Goal: Task Accomplishment & Management: Manage account settings

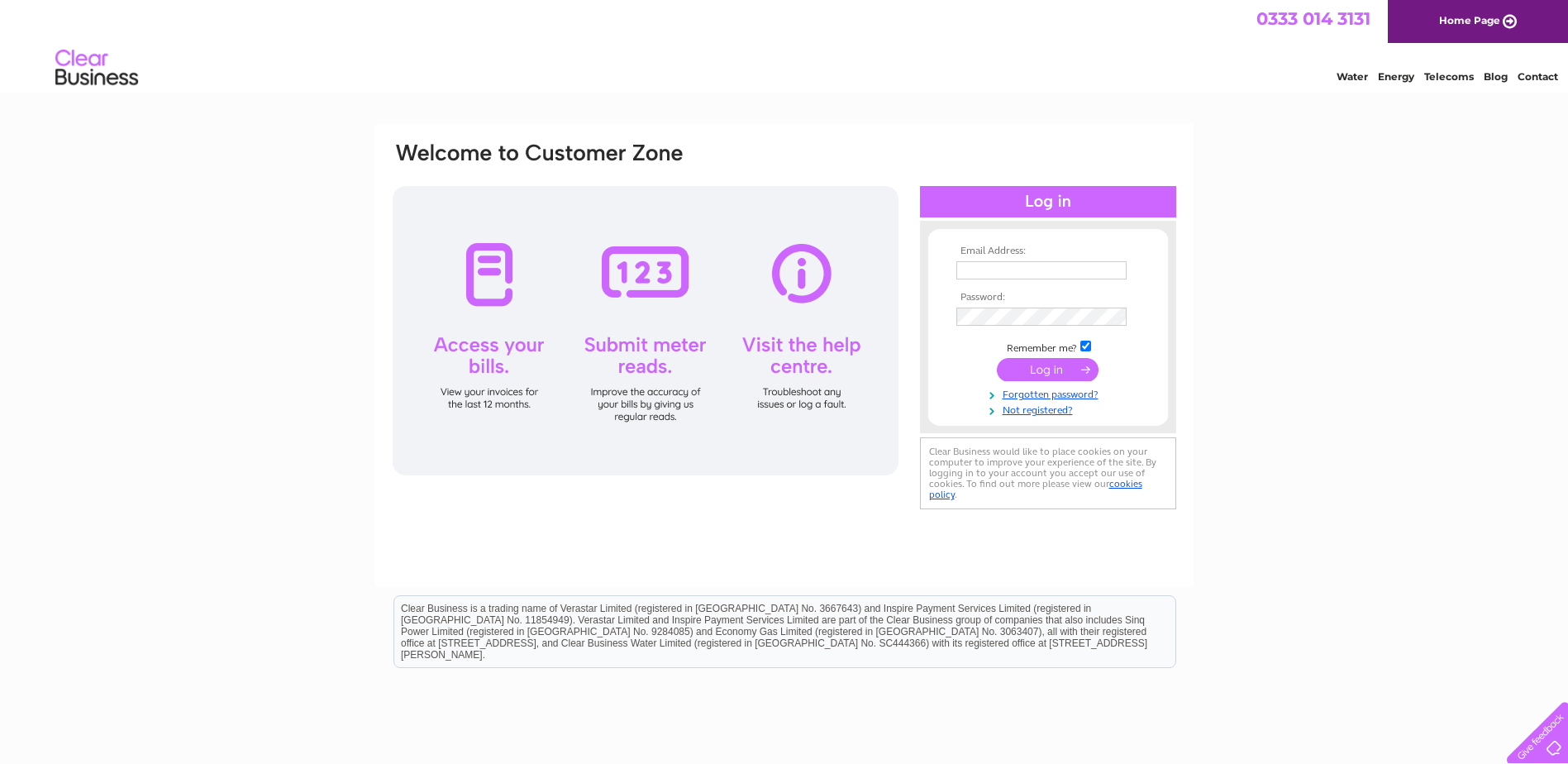
click at [977, 263] on input "text" at bounding box center [1042, 271] width 170 height 18
type input "[EMAIL_ADDRESS][DOMAIN_NAME]"
click at [996, 360] on input "submit" at bounding box center [1047, 371] width 102 height 23
click at [1061, 374] on input "submit" at bounding box center [1047, 369] width 102 height 23
click at [1056, 375] on input "submit" at bounding box center [1047, 369] width 102 height 23
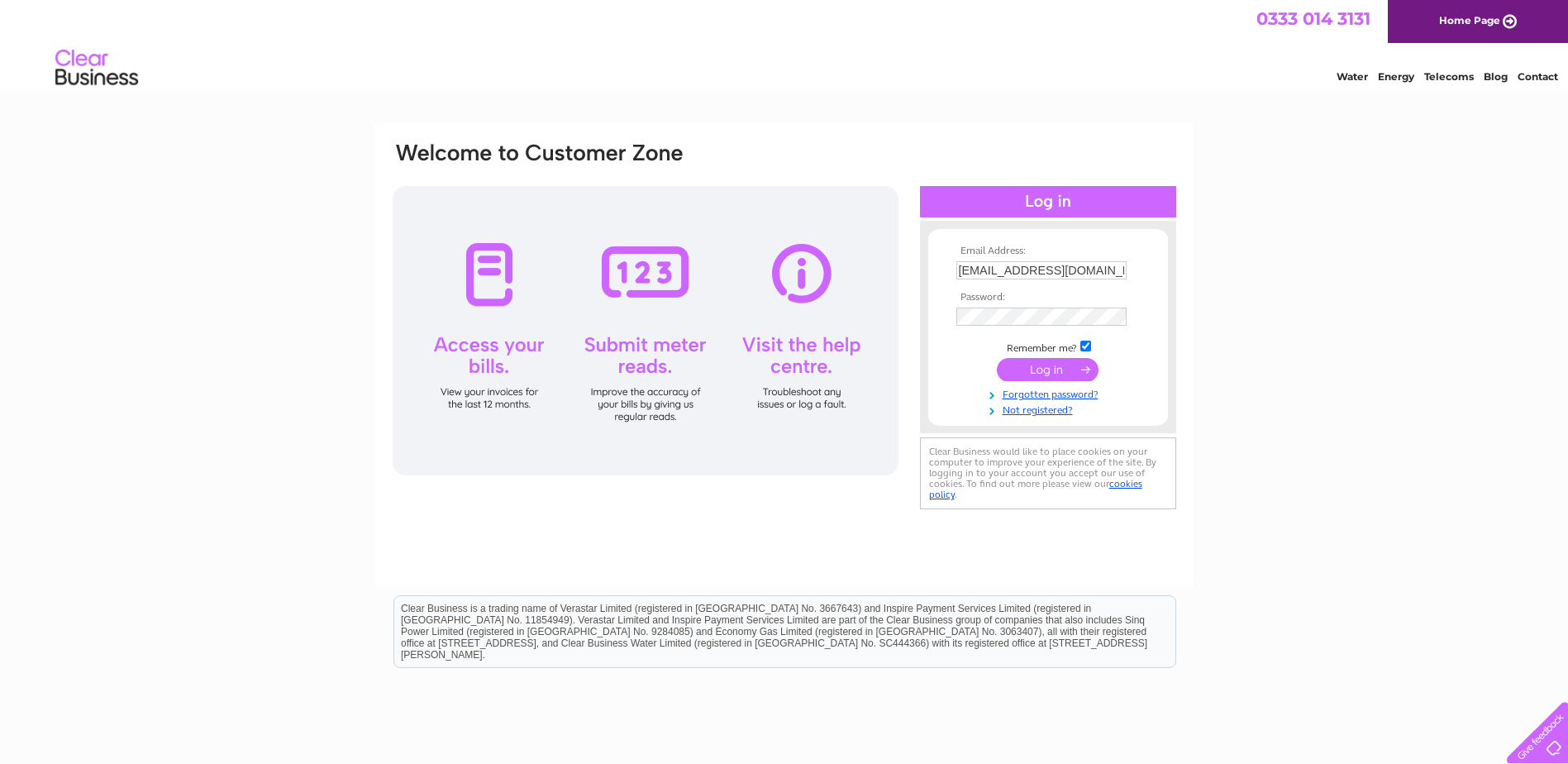
click at [1046, 359] on input "submit" at bounding box center [1047, 369] width 102 height 23
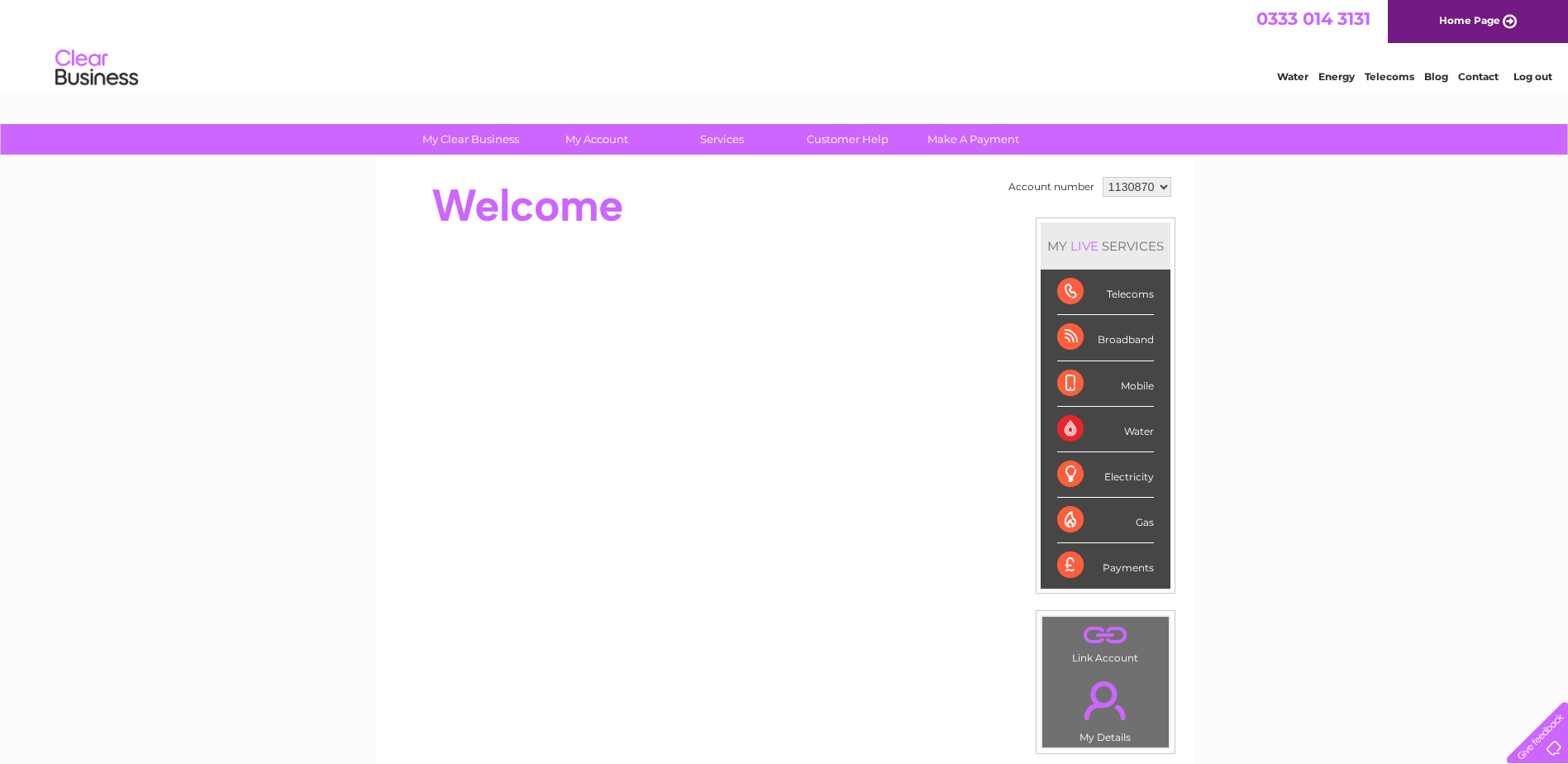
click at [1112, 295] on div "Telecoms" at bounding box center [1105, 292] width 97 height 46
click at [1064, 290] on div "Telecoms" at bounding box center [1105, 292] width 97 height 46
drag, startPoint x: 1064, startPoint y: 290, endPoint x: 1049, endPoint y: 341, distance: 53.2
click at [1049, 341] on li "Broadband" at bounding box center [1105, 338] width 130 height 46
click at [1068, 290] on div "Telecoms" at bounding box center [1105, 292] width 97 height 46
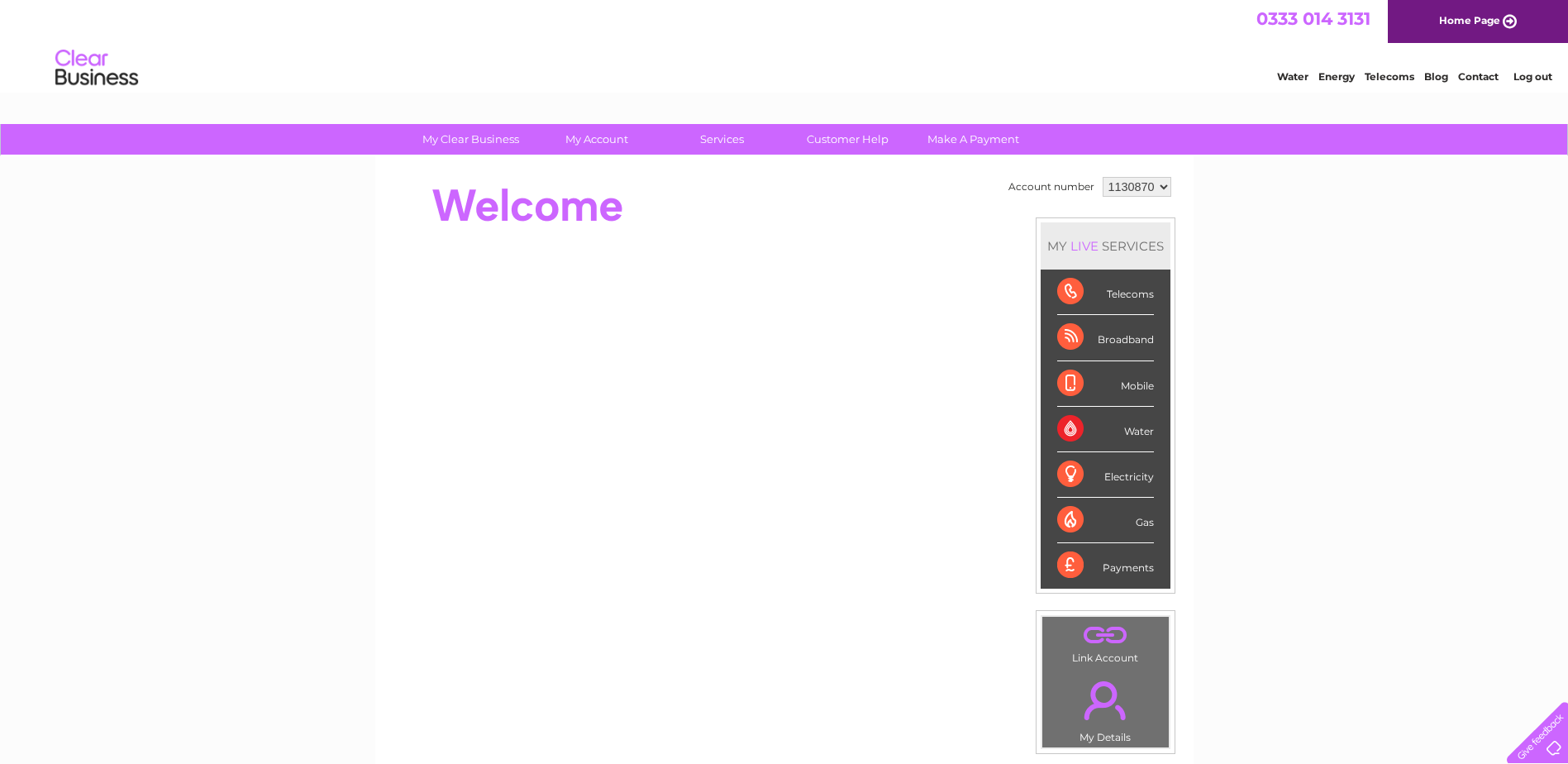
click at [1073, 338] on div "Broadband" at bounding box center [1105, 338] width 97 height 46
click at [1360, 298] on div "My Clear Business Login Details My Details My Preferences Link Account My Accou…" at bounding box center [784, 589] width 1568 height 929
click at [1069, 291] on div "Telecoms" at bounding box center [1105, 292] width 97 height 46
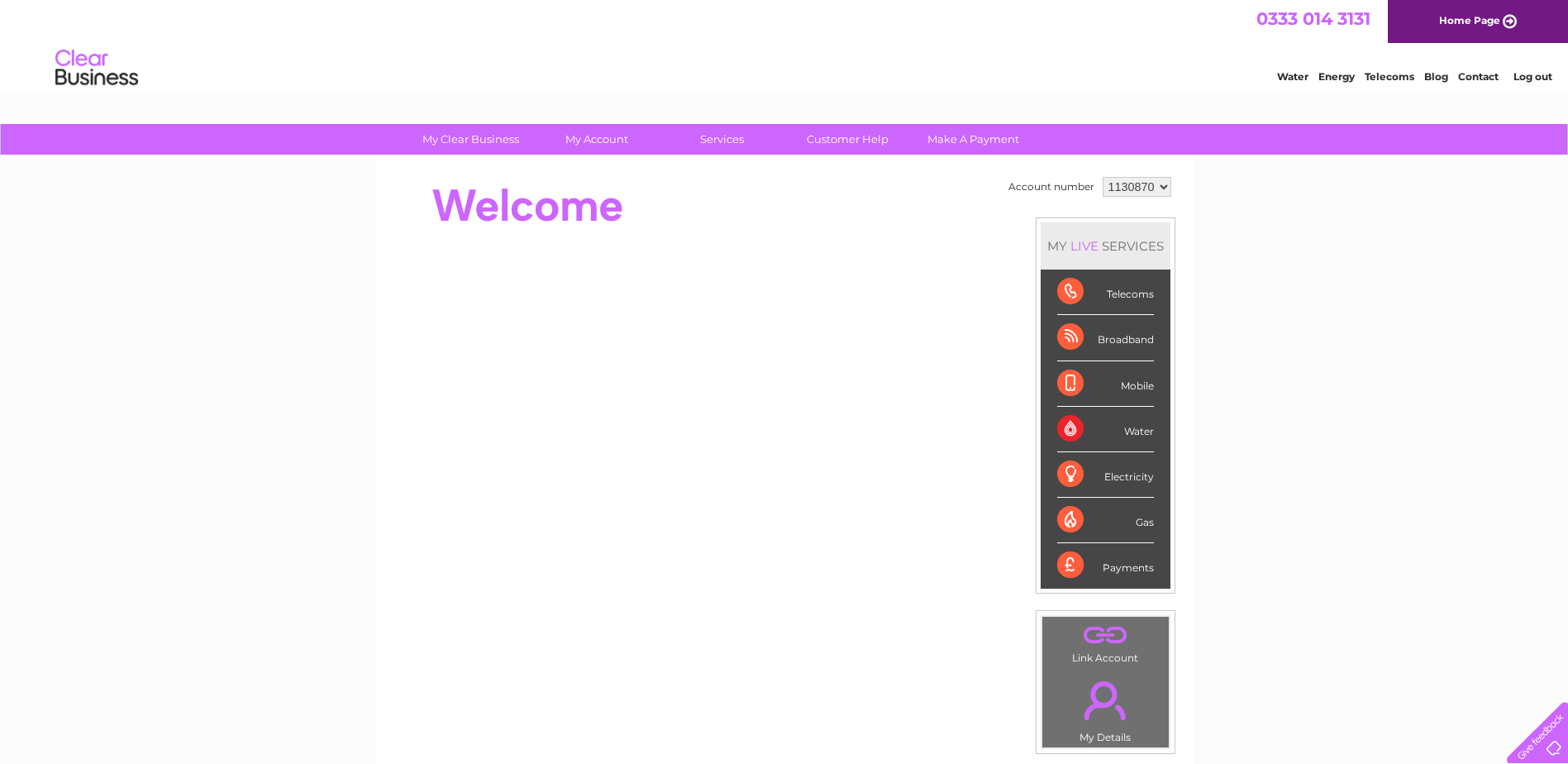
click at [1069, 291] on div "Telecoms" at bounding box center [1105, 292] width 97 height 46
drag, startPoint x: 1069, startPoint y: 291, endPoint x: 1148, endPoint y: 292, distance: 79.0
click at [1148, 292] on div "Telecoms" at bounding box center [1105, 292] width 97 height 46
drag, startPoint x: 1068, startPoint y: 331, endPoint x: 1475, endPoint y: 447, distance: 423.2
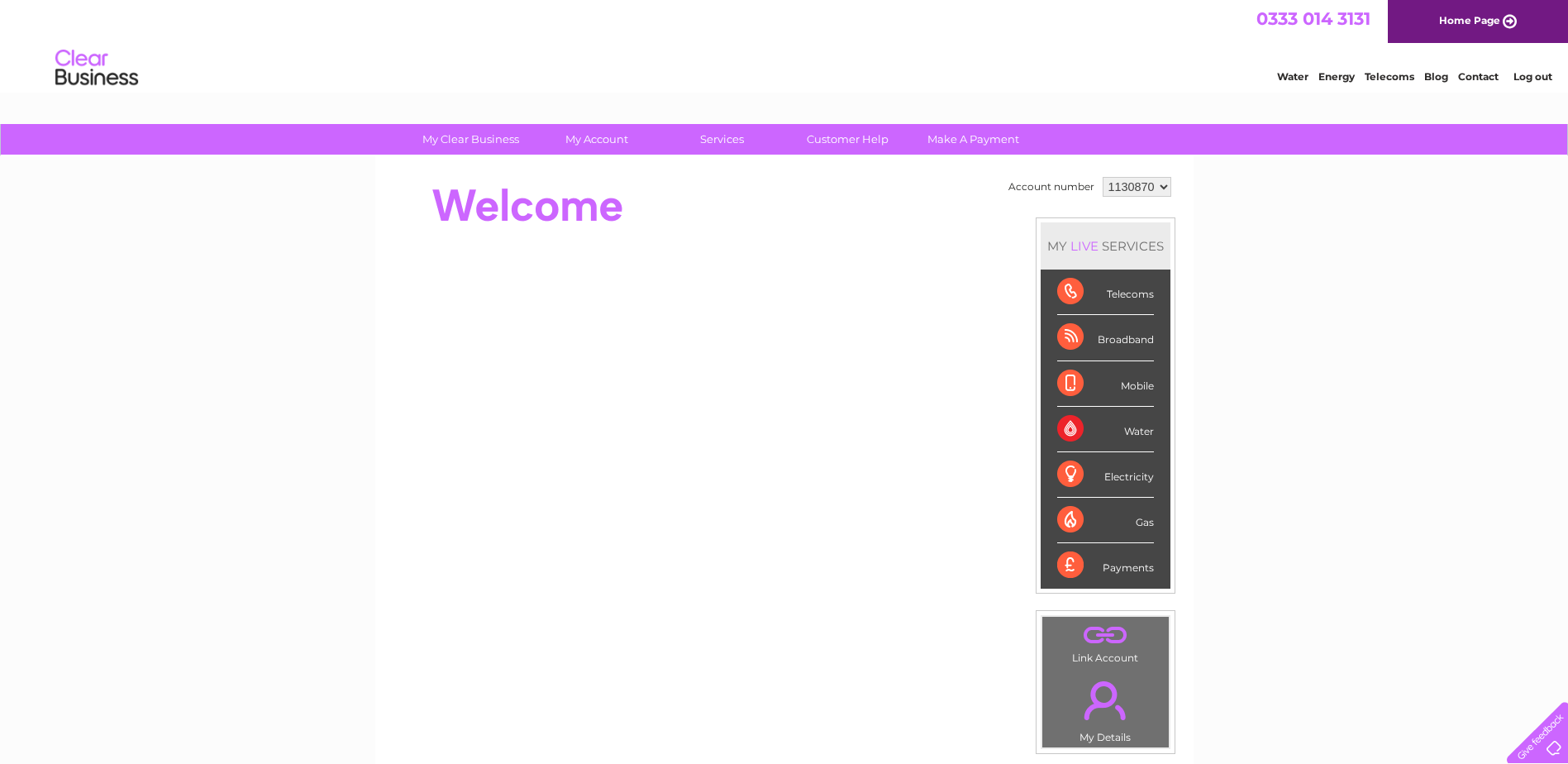
click at [1475, 447] on div "My Clear Business Login Details My Details My Preferences Link Account My Accou…" at bounding box center [784, 589] width 1568 height 929
click at [1099, 332] on div "Broadband" at bounding box center [1105, 338] width 97 height 46
click at [1098, 333] on div "Broadband" at bounding box center [1105, 338] width 97 height 46
drag, startPoint x: 1098, startPoint y: 333, endPoint x: 1204, endPoint y: 321, distance: 106.7
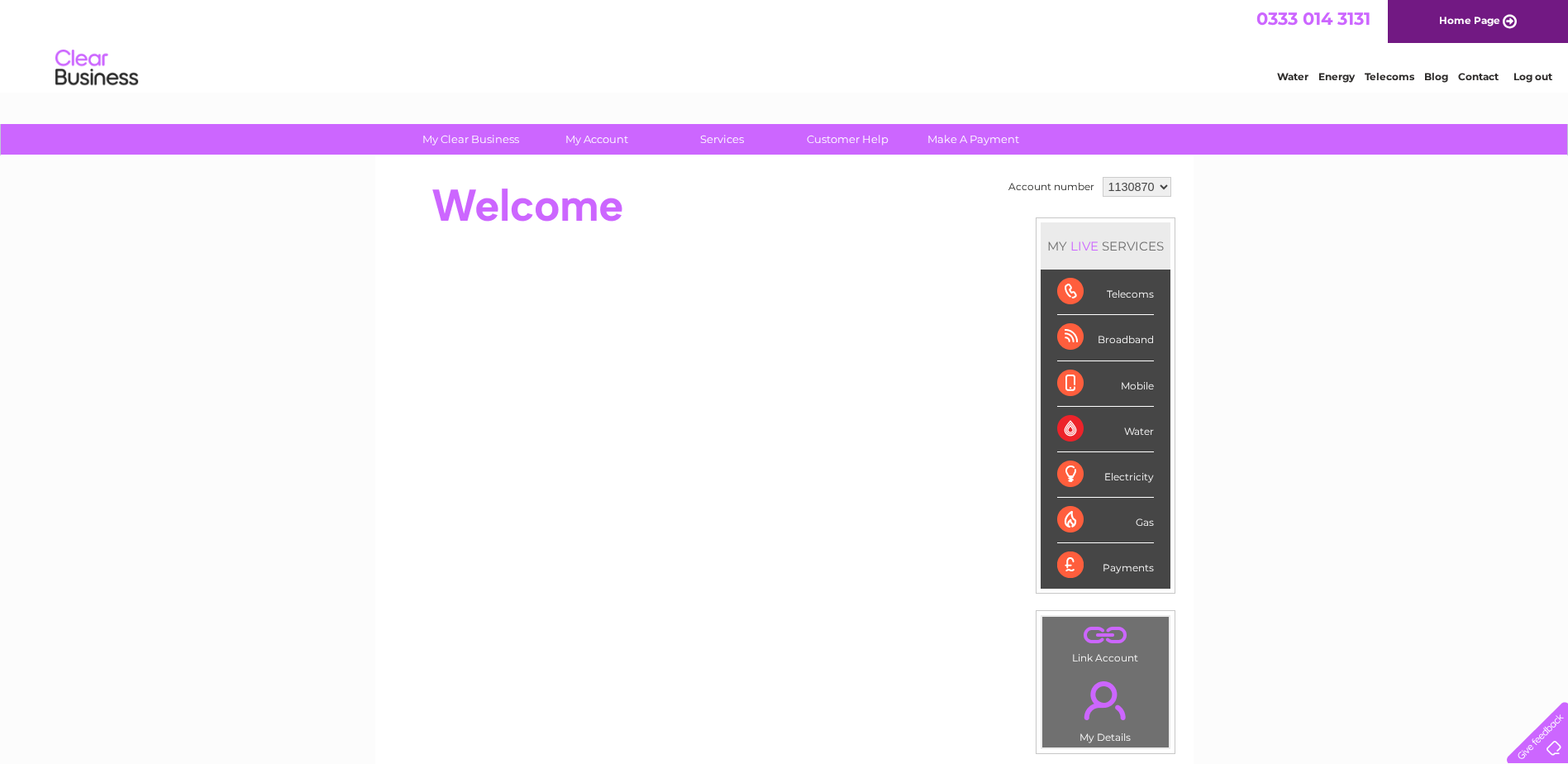
drag, startPoint x: 1204, startPoint y: 321, endPoint x: 1143, endPoint y: 290, distance: 68.4
click at [1143, 290] on div "Telecoms" at bounding box center [1105, 292] width 97 height 46
click at [1245, 296] on div "My Clear Business Login Details My Details My Preferences Link Account My Accou…" at bounding box center [784, 589] width 1568 height 929
click at [1133, 351] on div "Broadband" at bounding box center [1105, 338] width 97 height 46
click at [1130, 336] on div "Broadband" at bounding box center [1105, 338] width 97 height 46
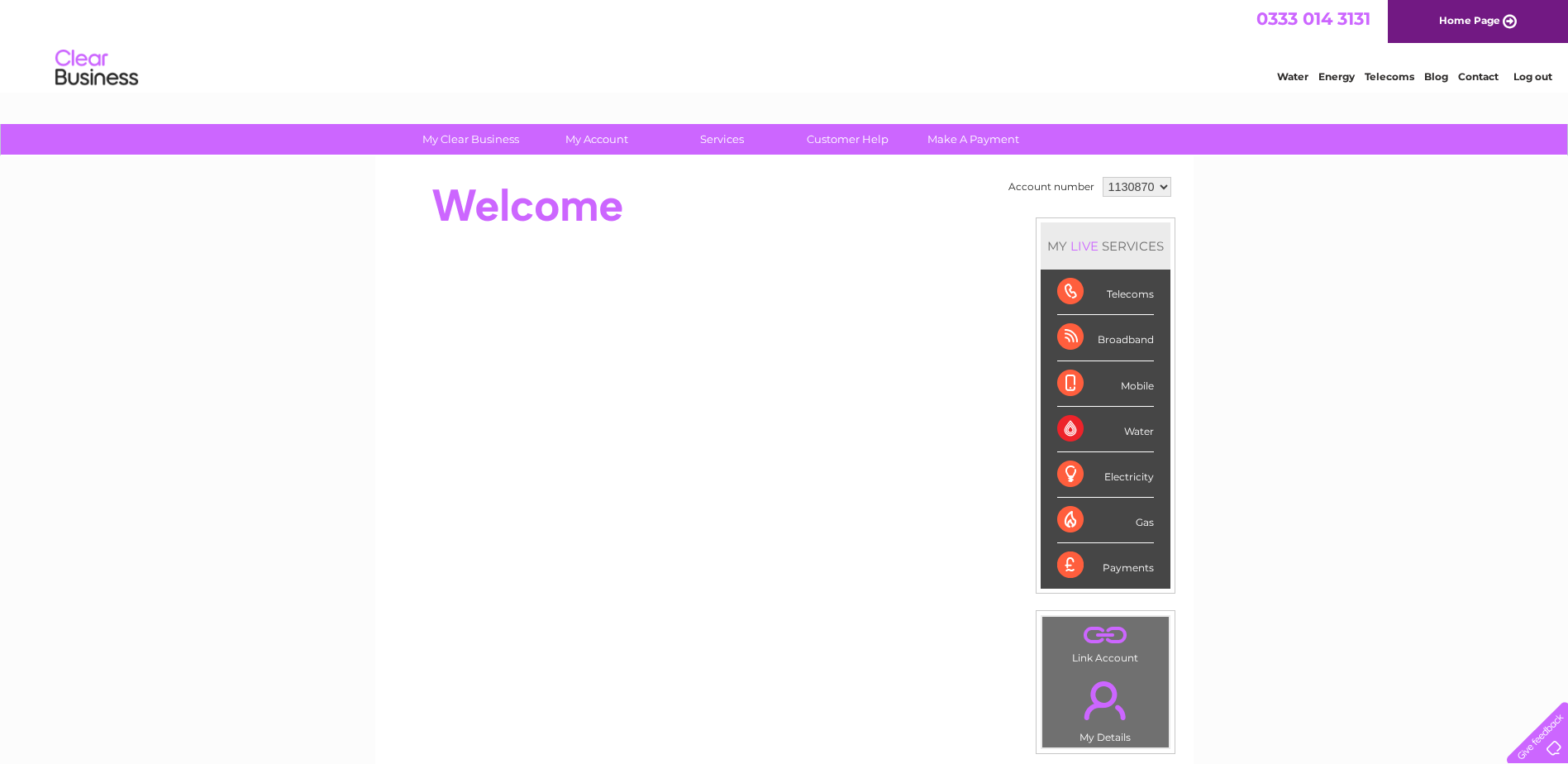
click at [1099, 639] on link "." at bounding box center [1104, 635] width 118 height 29
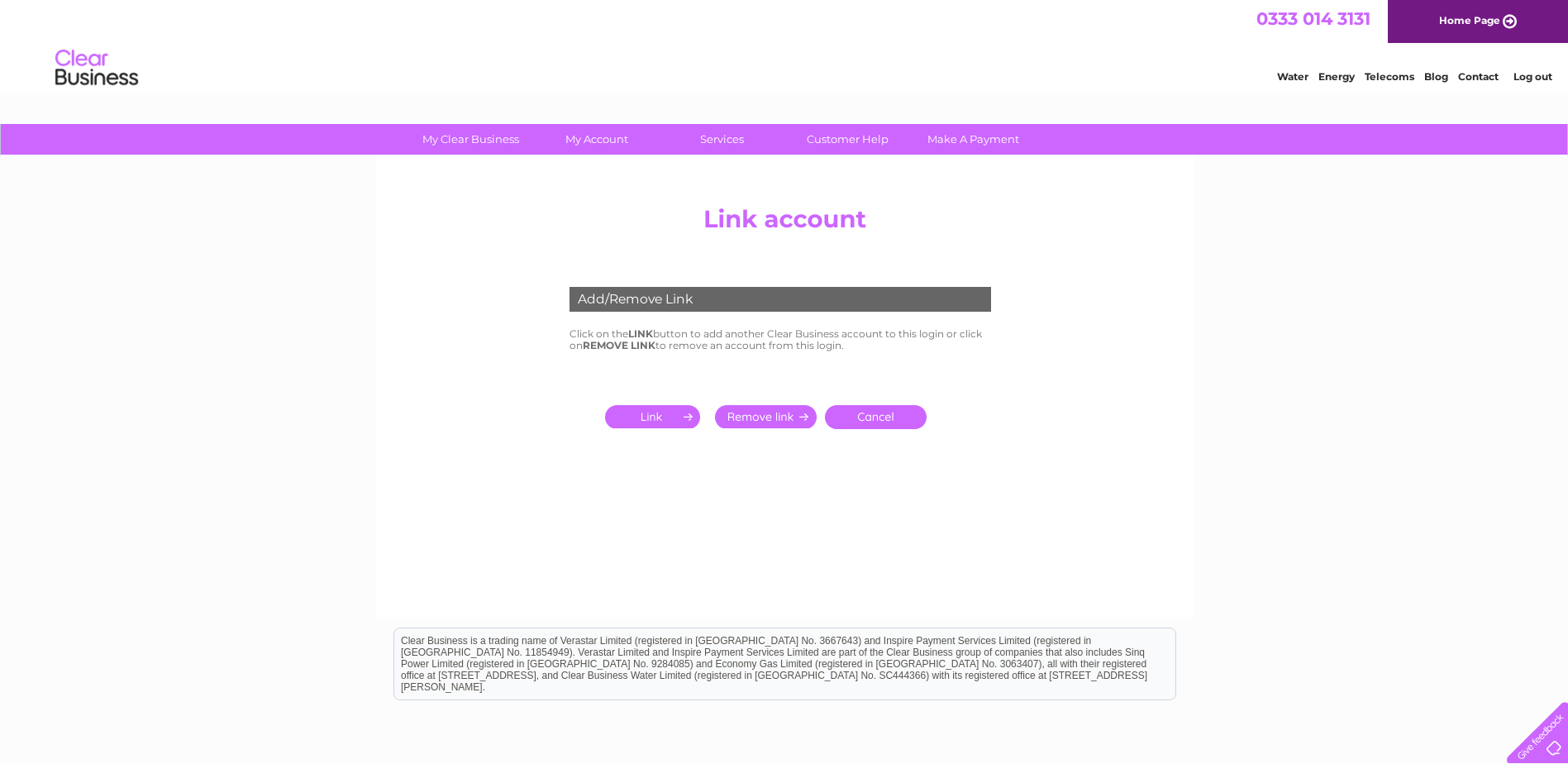
click at [654, 411] on input "submit" at bounding box center [656, 416] width 102 height 23
